Goal: Task Accomplishment & Management: Manage account settings

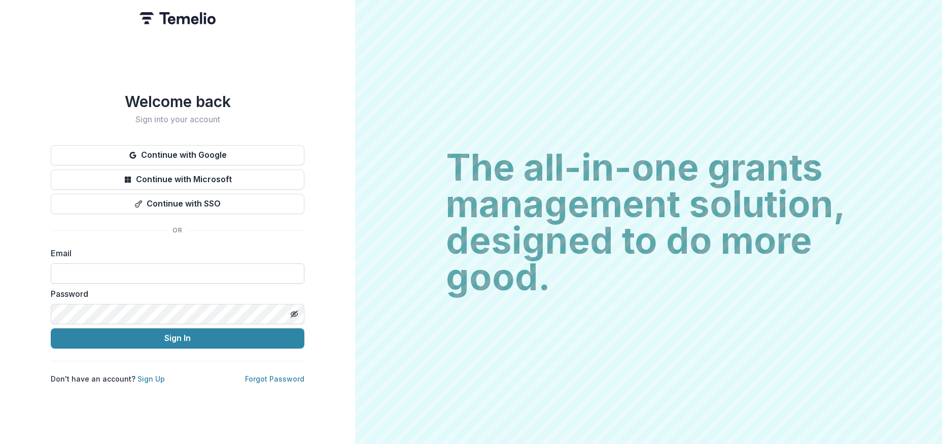
click at [172, 273] on input at bounding box center [178, 273] width 254 height 20
type input "**********"
click at [295, 311] on line "Toggle password visibility" at bounding box center [294, 314] width 6 height 6
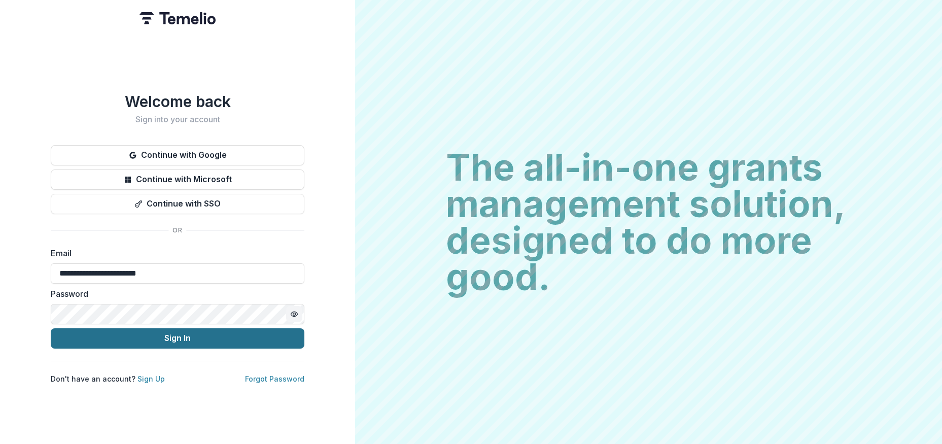
click at [203, 335] on button "Sign In" at bounding box center [178, 338] width 254 height 20
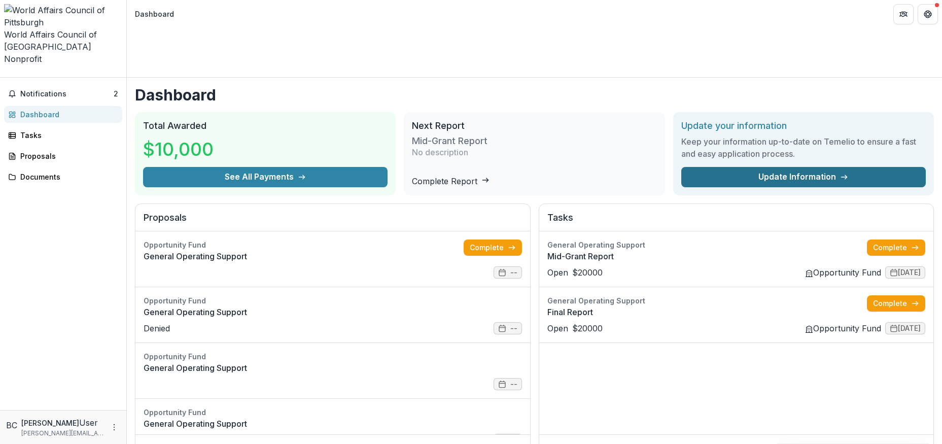
click at [790, 167] on link "Update Information" at bounding box center [804, 177] width 245 height 20
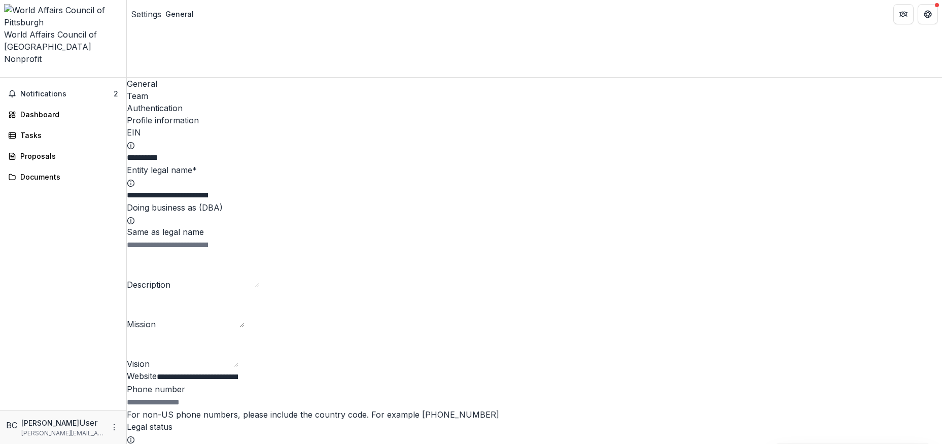
click at [184, 90] on div "Team" at bounding box center [535, 96] width 816 height 12
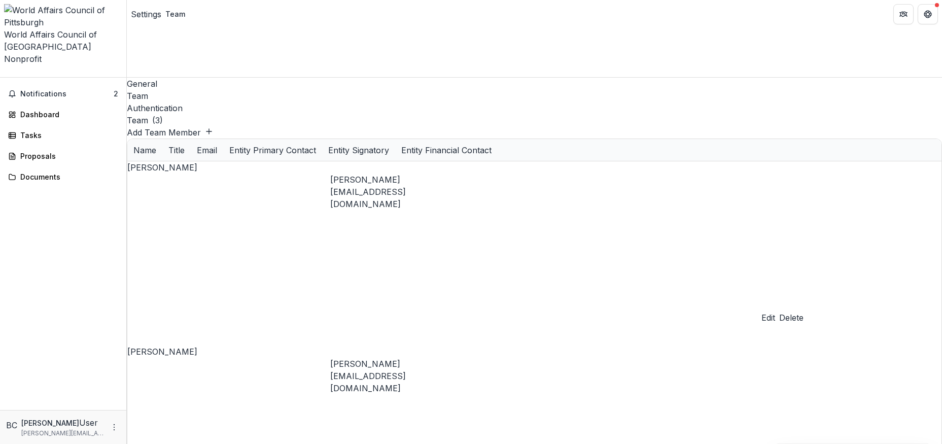
click at [255, 210] on div "General Team Authentication Team ( 2 ) Add Team Member Name Title Email Entity …" at bounding box center [535, 261] width 816 height 366
click at [151, 78] on div "General" at bounding box center [535, 84] width 816 height 12
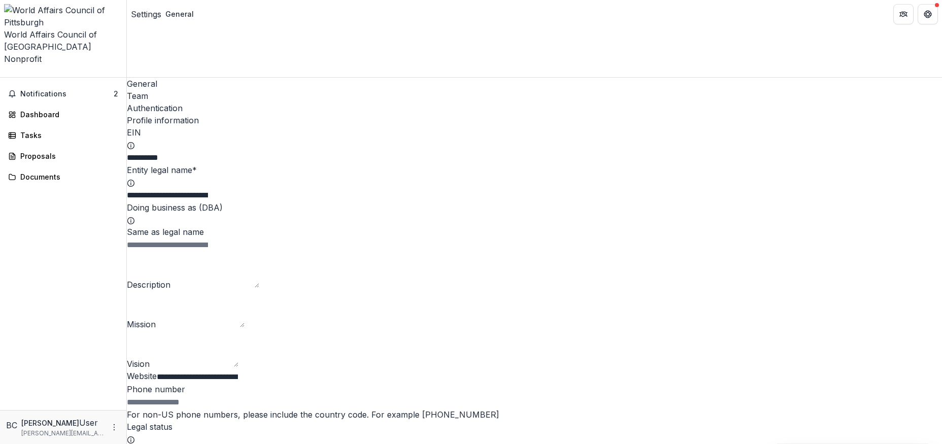
click at [231, 102] on div "Authentication" at bounding box center [535, 108] width 816 height 12
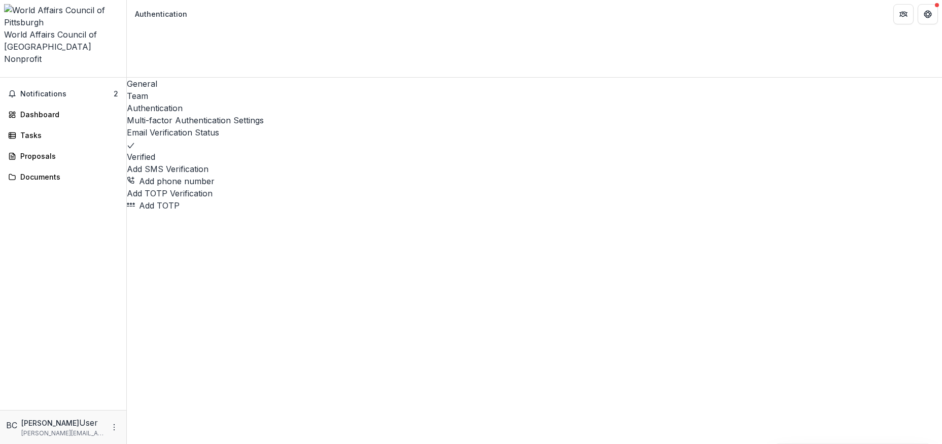
click at [144, 78] on div "General" at bounding box center [535, 84] width 816 height 12
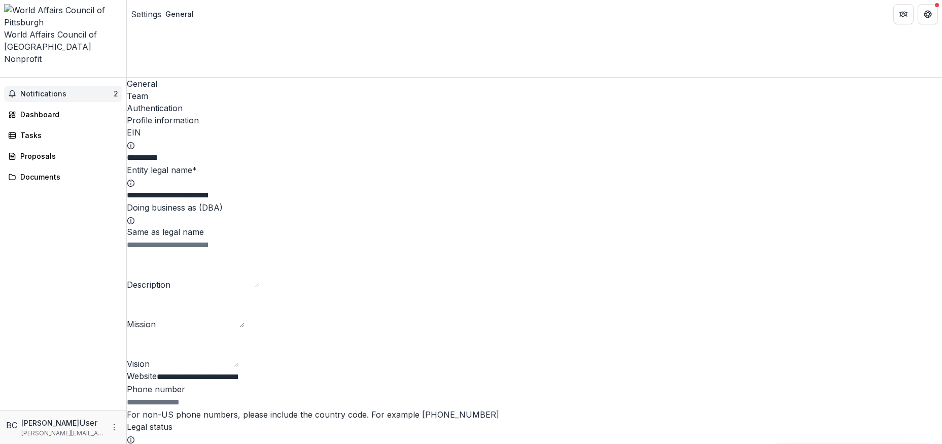
click at [65, 90] on span "Notifications" at bounding box center [66, 94] width 93 height 9
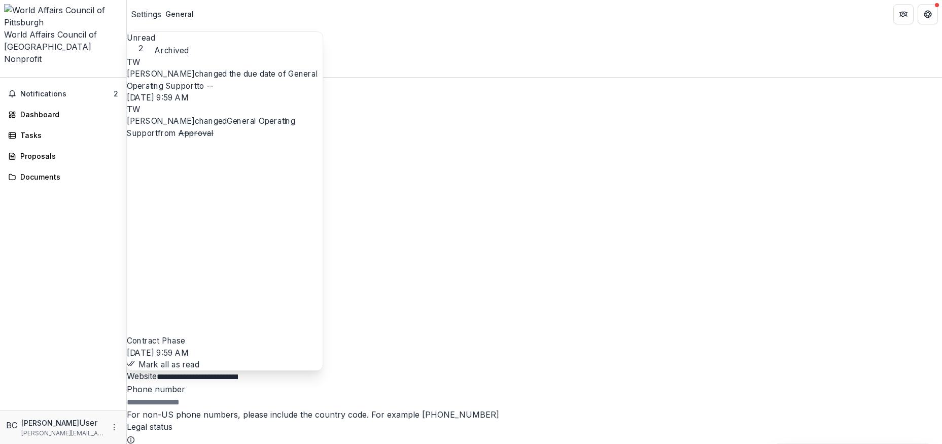
click at [392, 114] on h2 "Profile information" at bounding box center [535, 120] width 816 height 12
